Goal: Browse casually

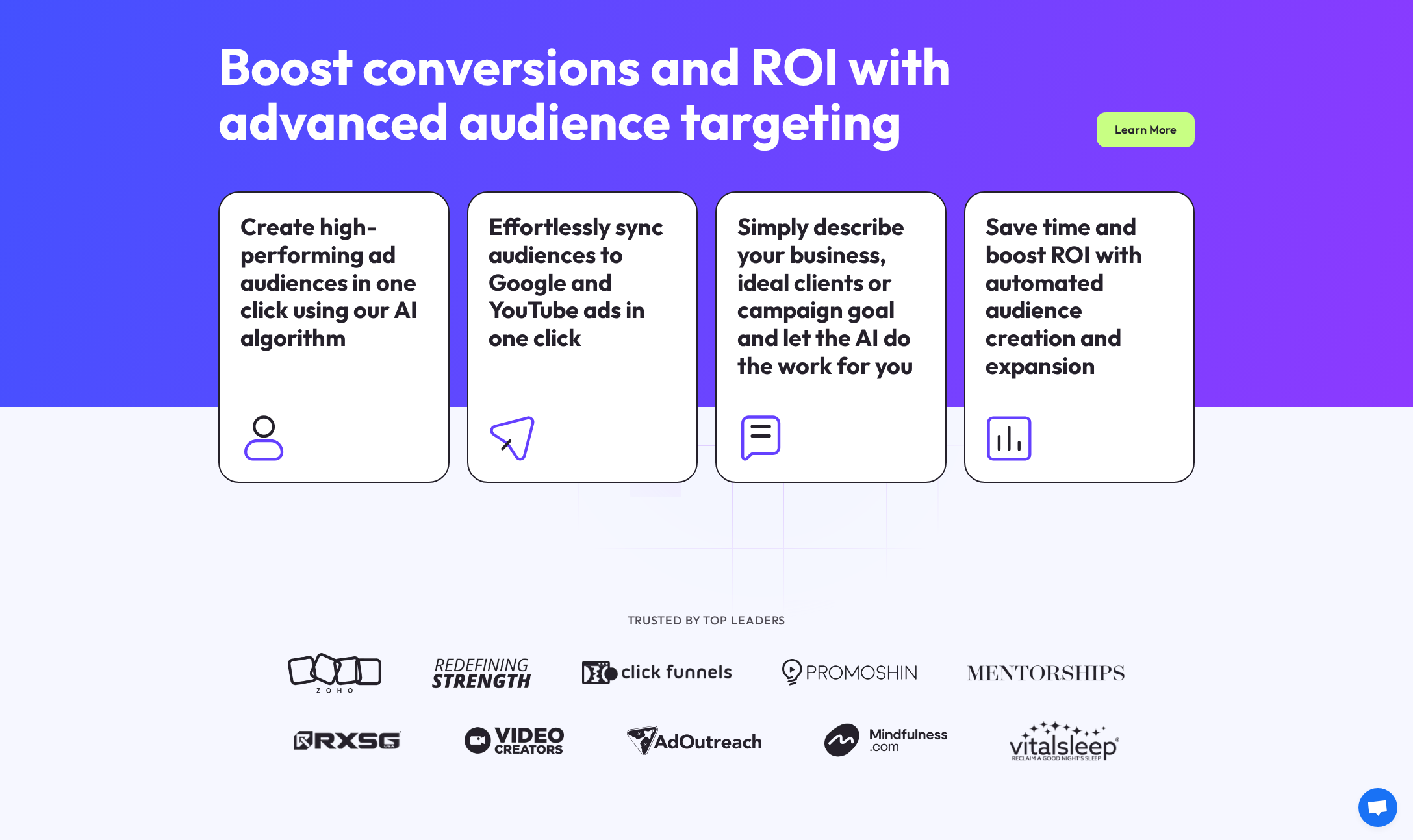
scroll to position [904, 0]
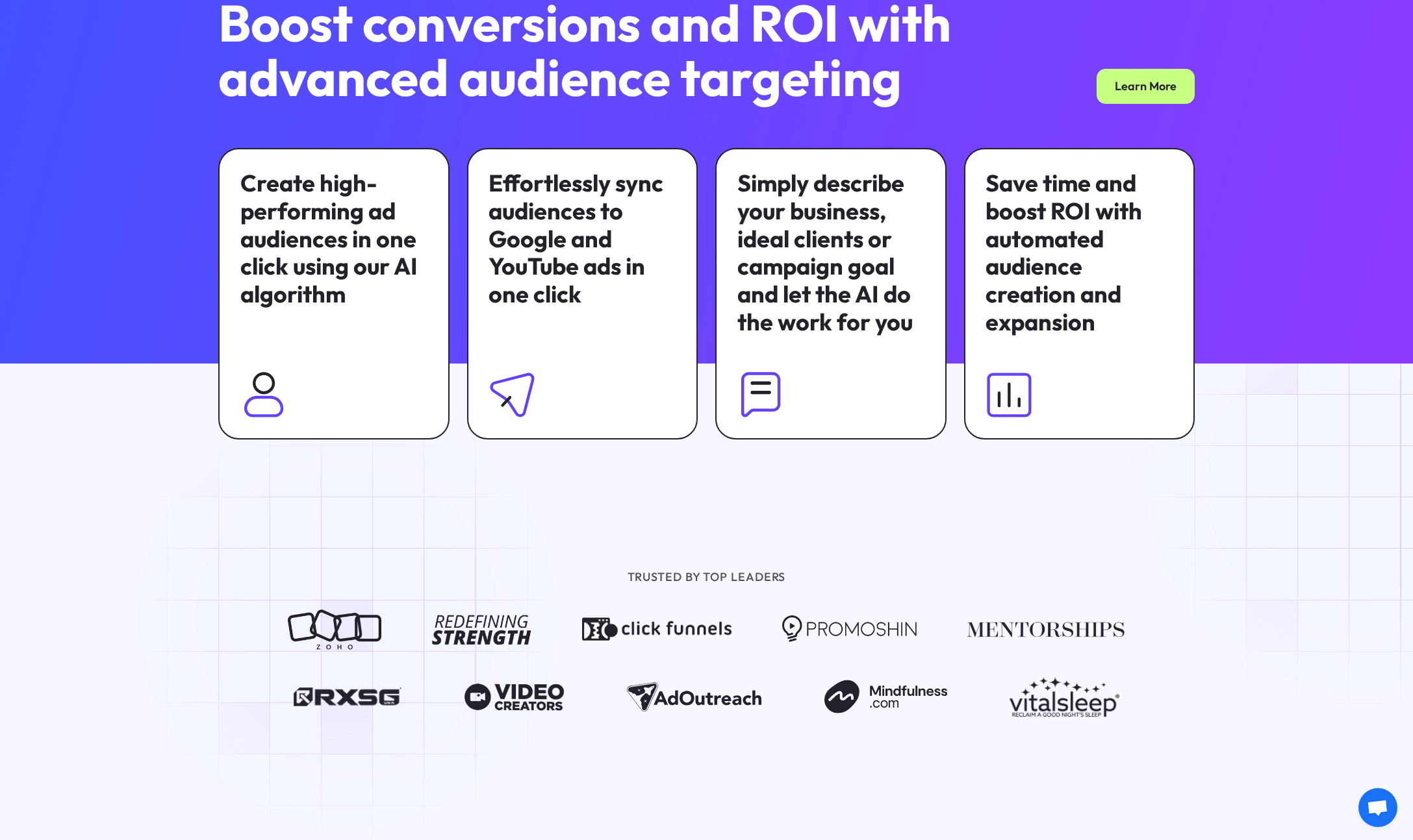
click at [350, 618] on img at bounding box center [334, 630] width 94 height 41
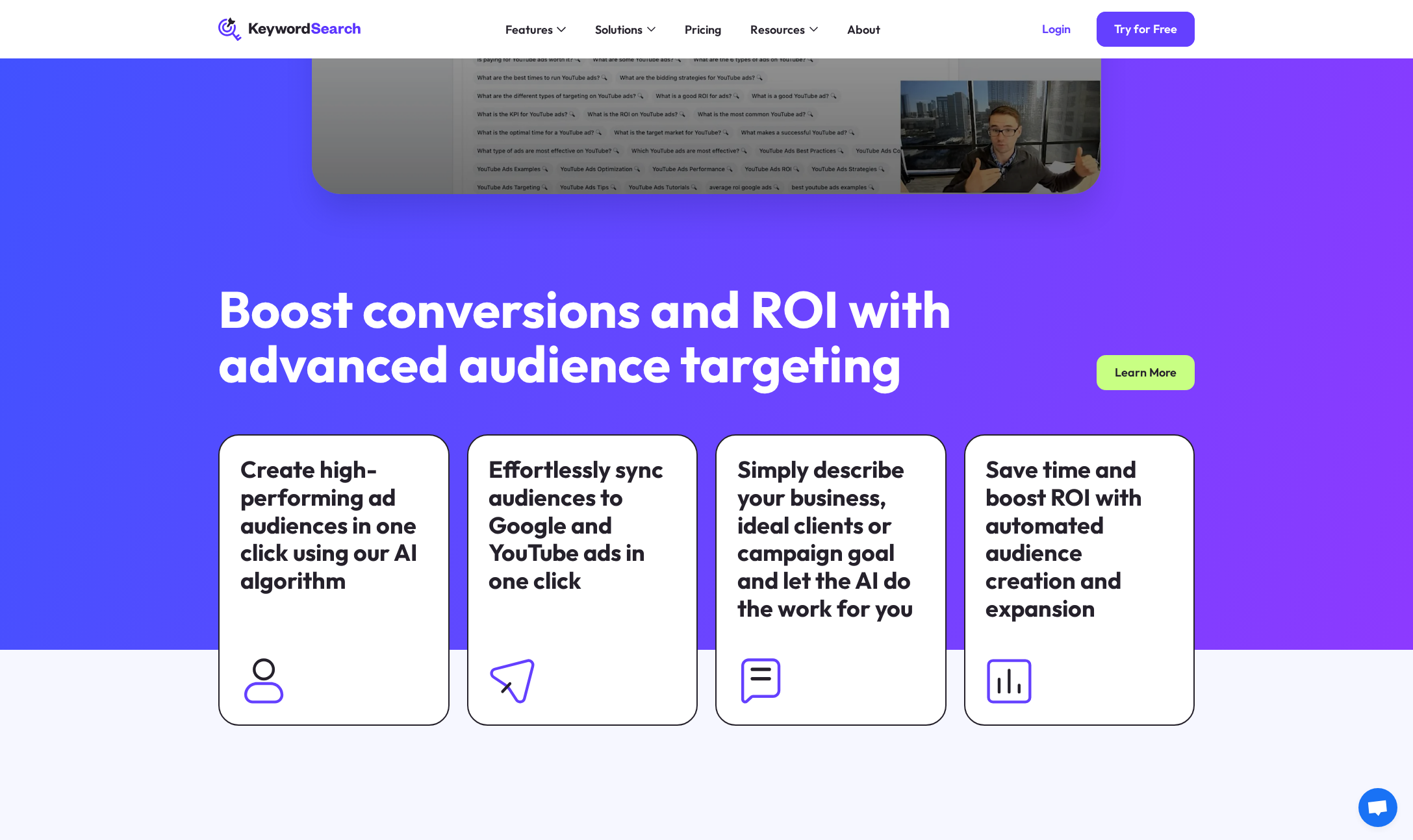
scroll to position [138, 0]
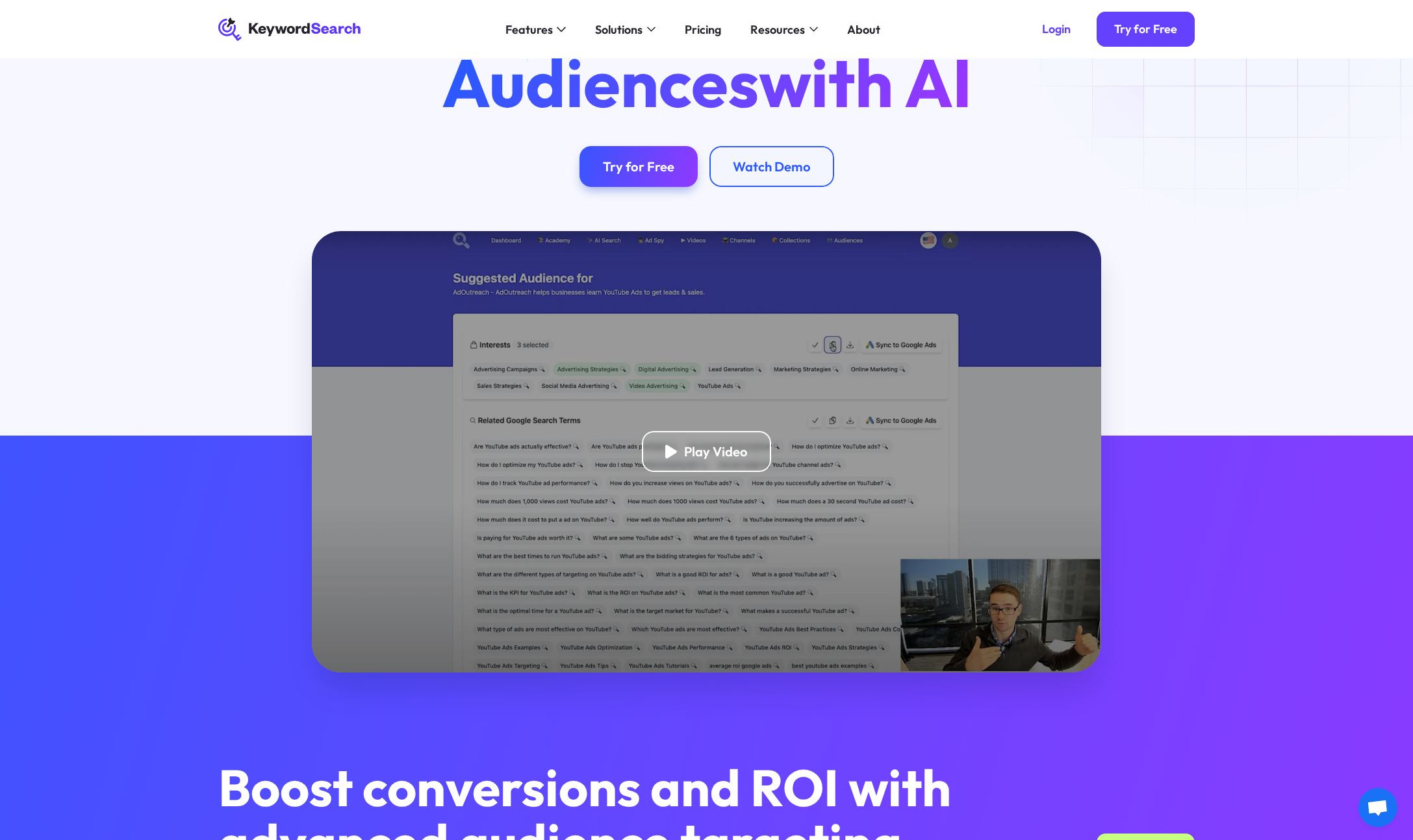
click at [344, 31] on icon "KeywordSearch" at bounding box center [290, 29] width 144 height 23
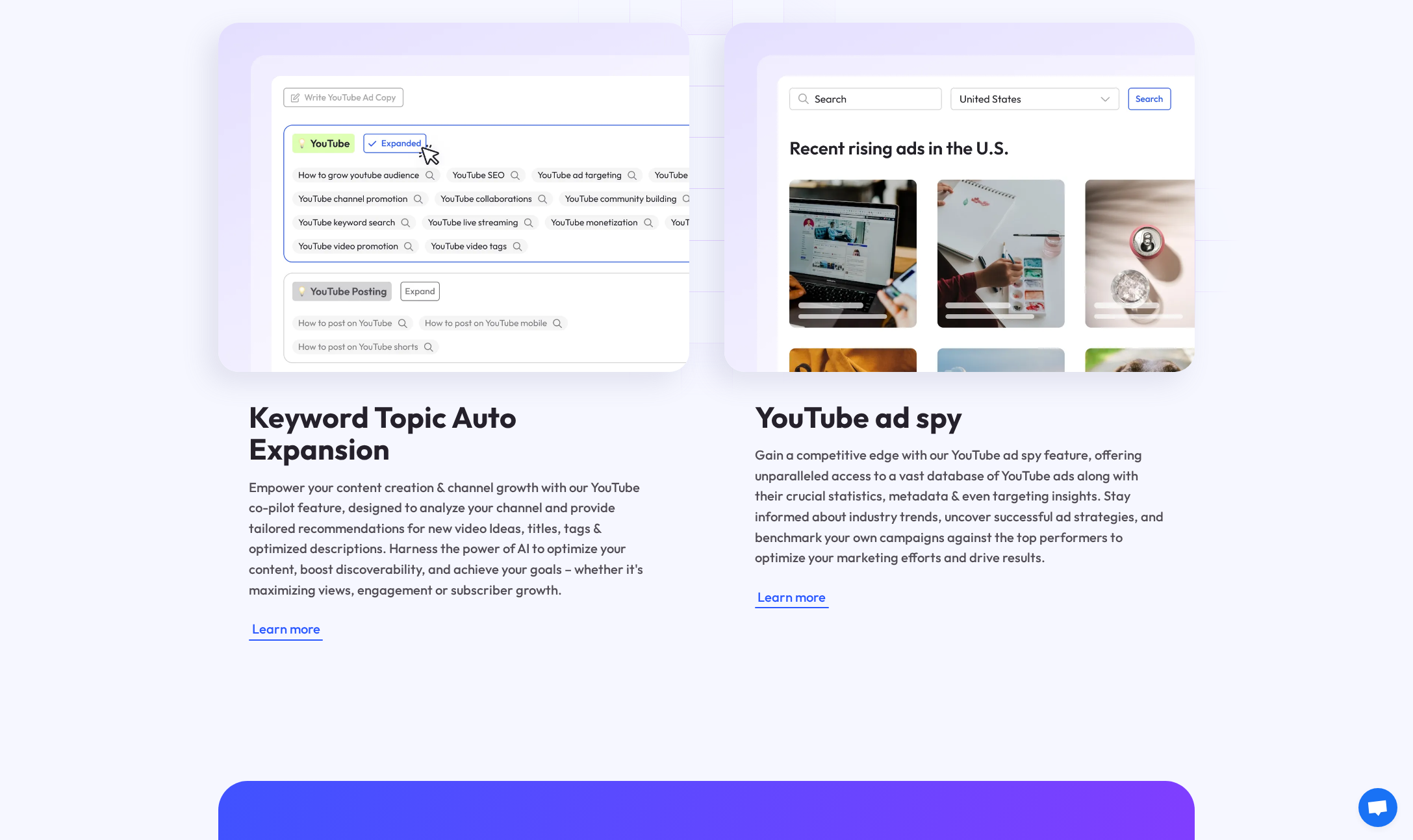
scroll to position [3015, 0]
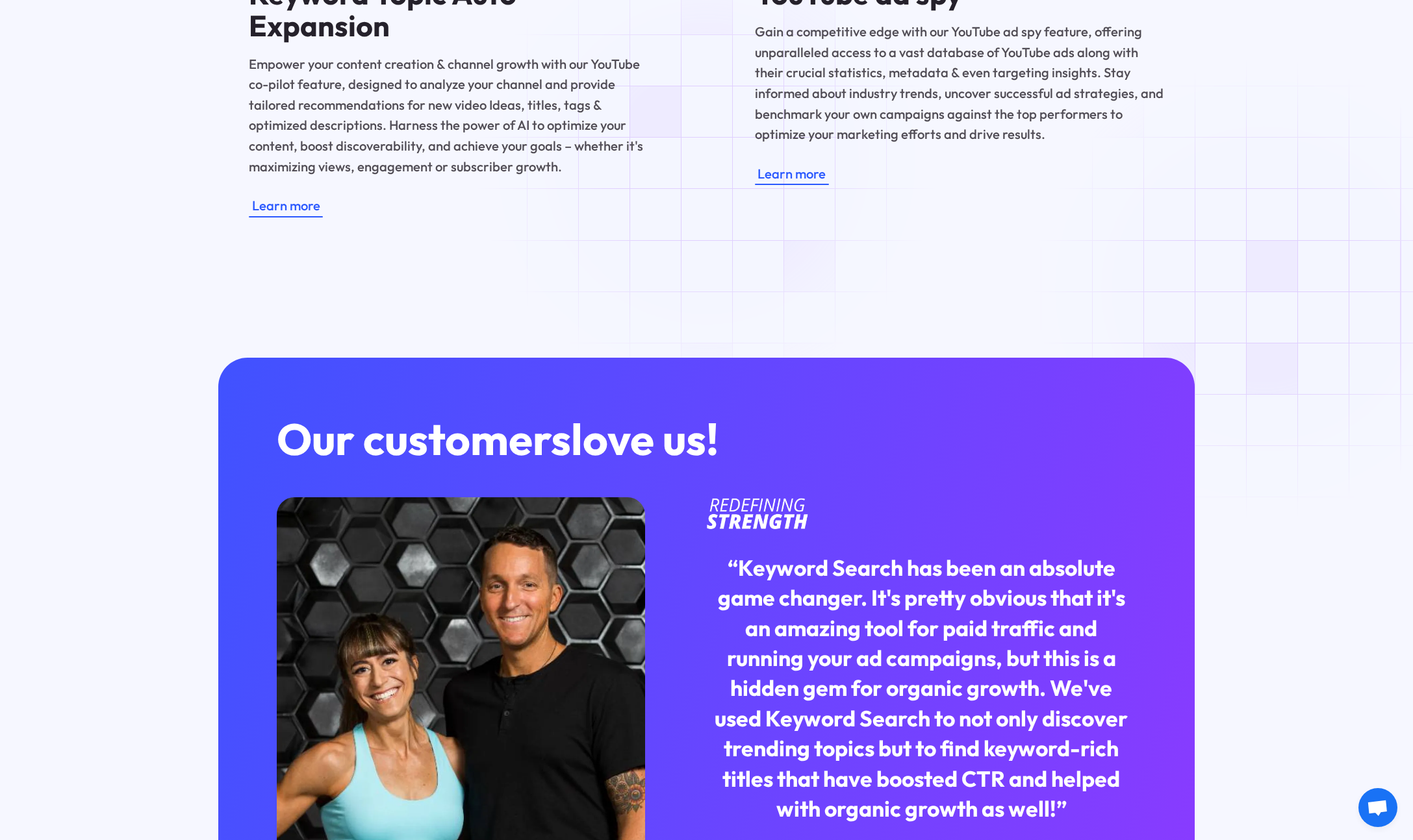
click at [1273, 289] on div "Our customers love us! 700k+ YouTube subscribers Uses KeywordSearch for Channel…" at bounding box center [706, 734] width 1413 height 893
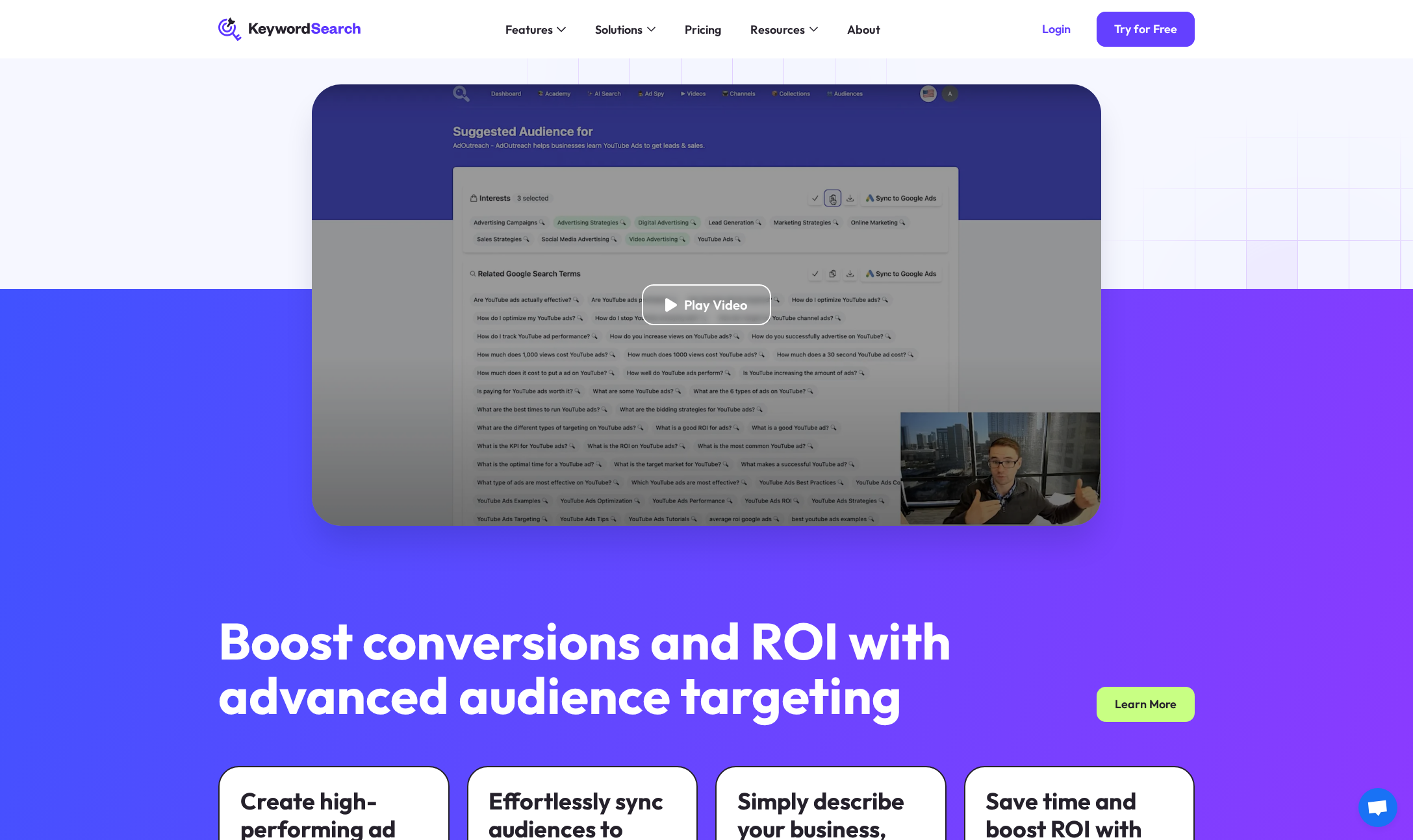
scroll to position [0, 0]
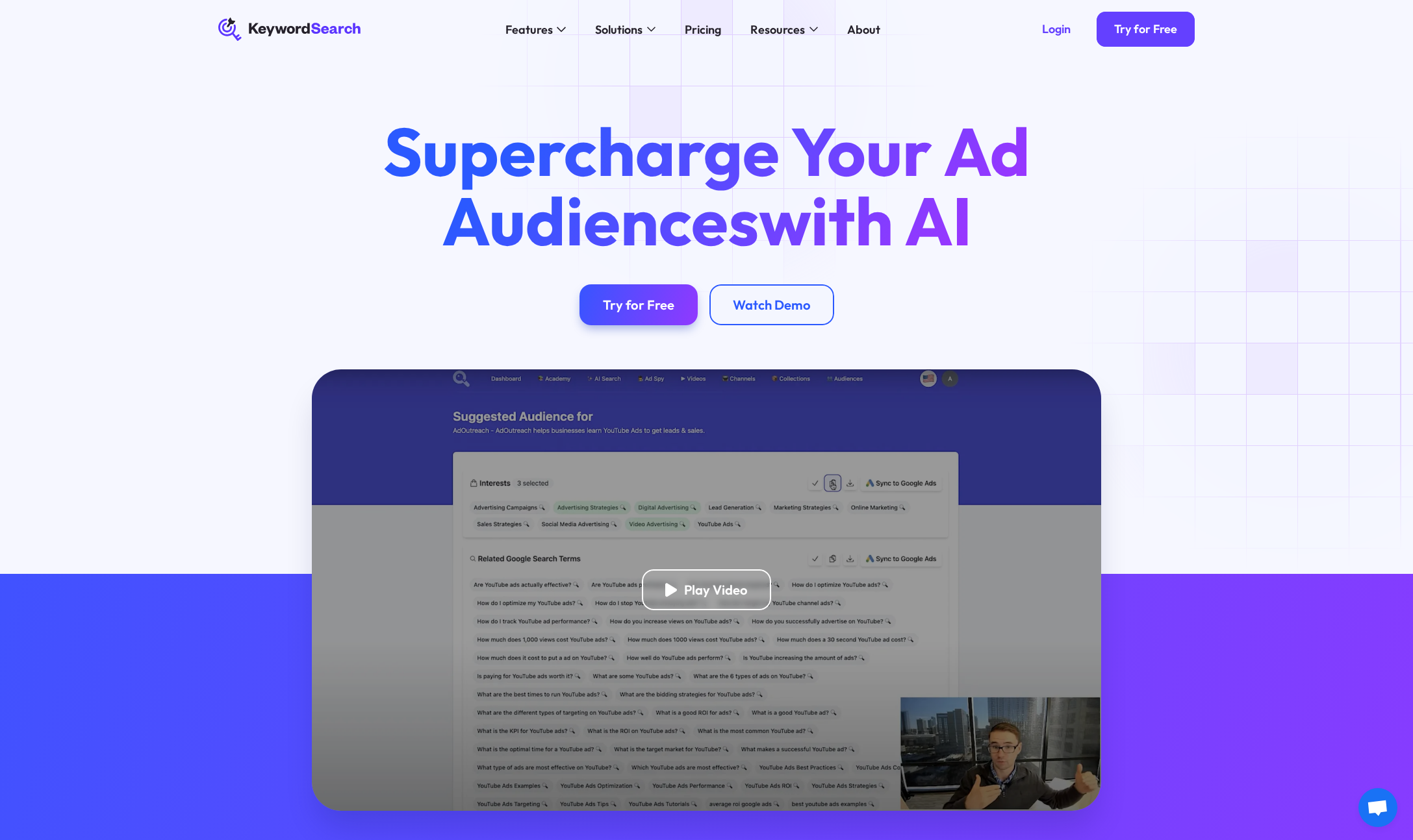
click at [1306, 346] on div "Supercharge Your Ad Audiences with AI Try for Free Watch Demo" at bounding box center [706, 214] width 1413 height 311
